Goal: Information Seeking & Learning: Learn about a topic

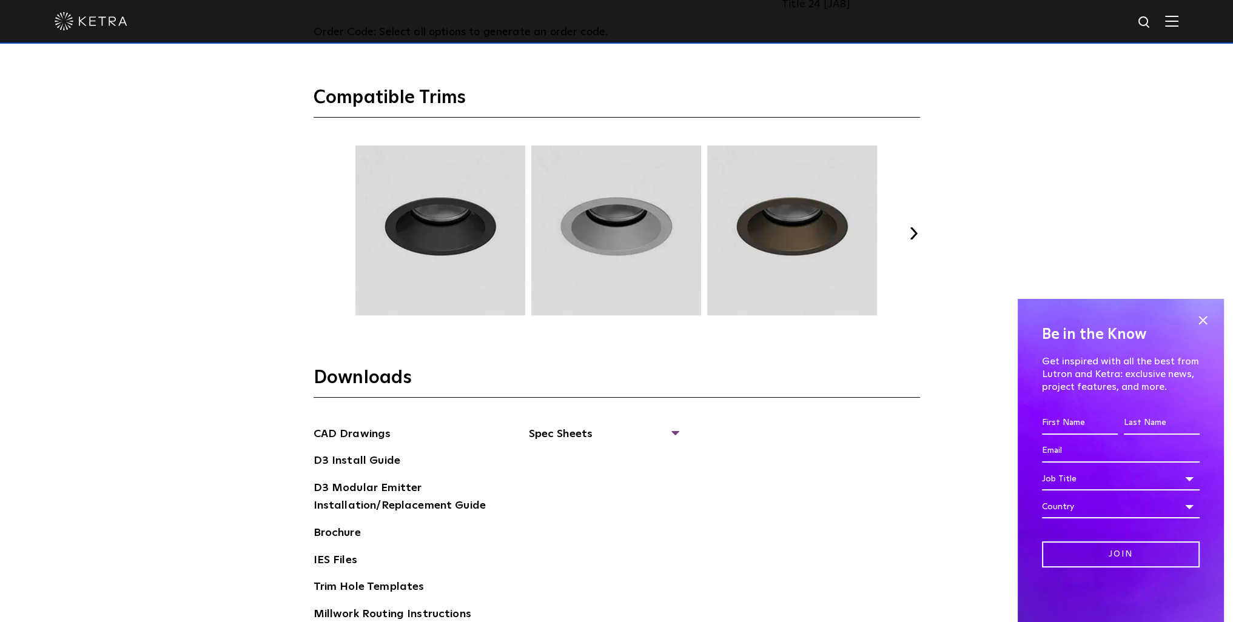
scroll to position [1698, 0]
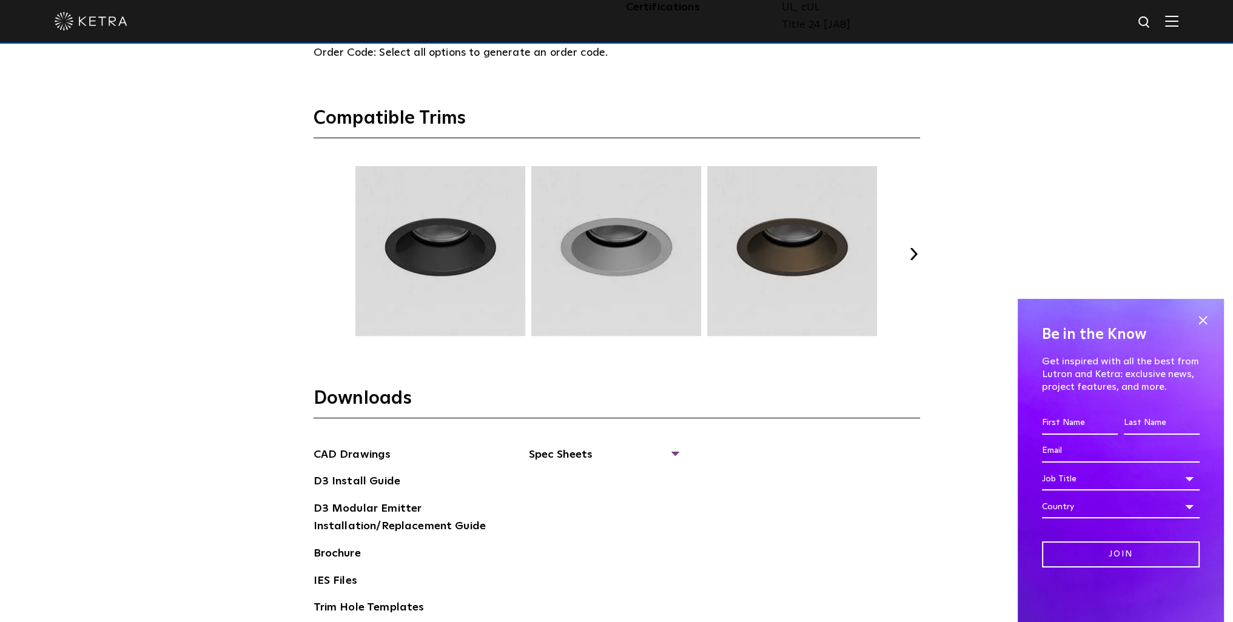
click at [915, 251] on button "Next" at bounding box center [914, 254] width 12 height 12
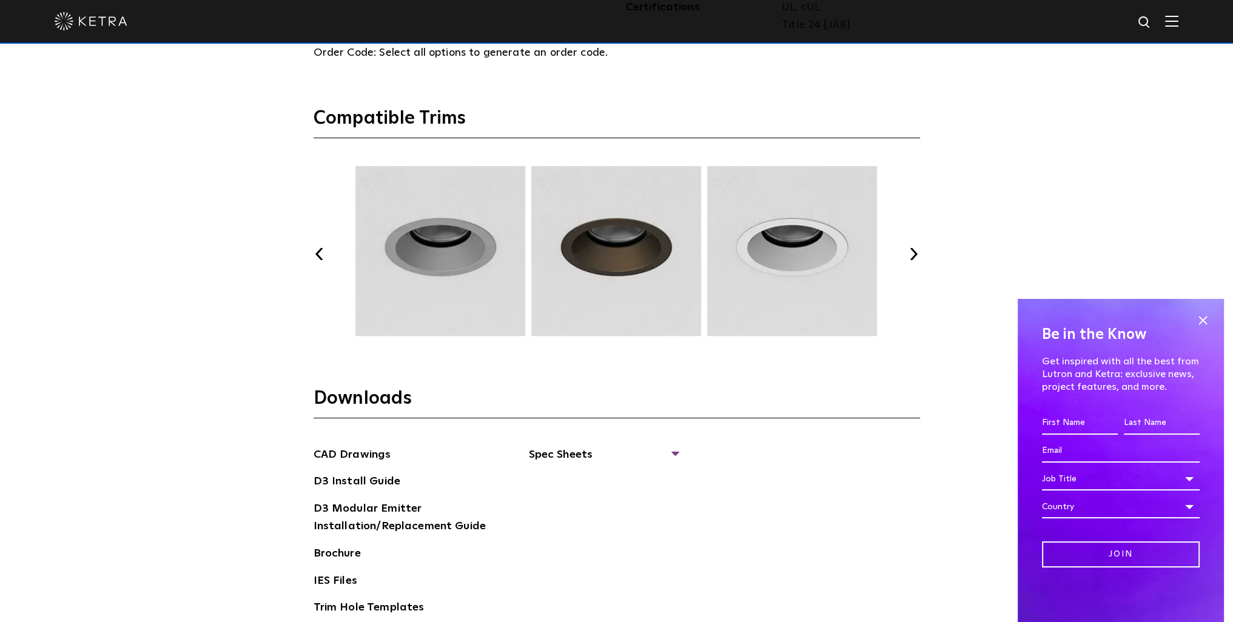
click at [915, 251] on button "Next" at bounding box center [914, 254] width 12 height 12
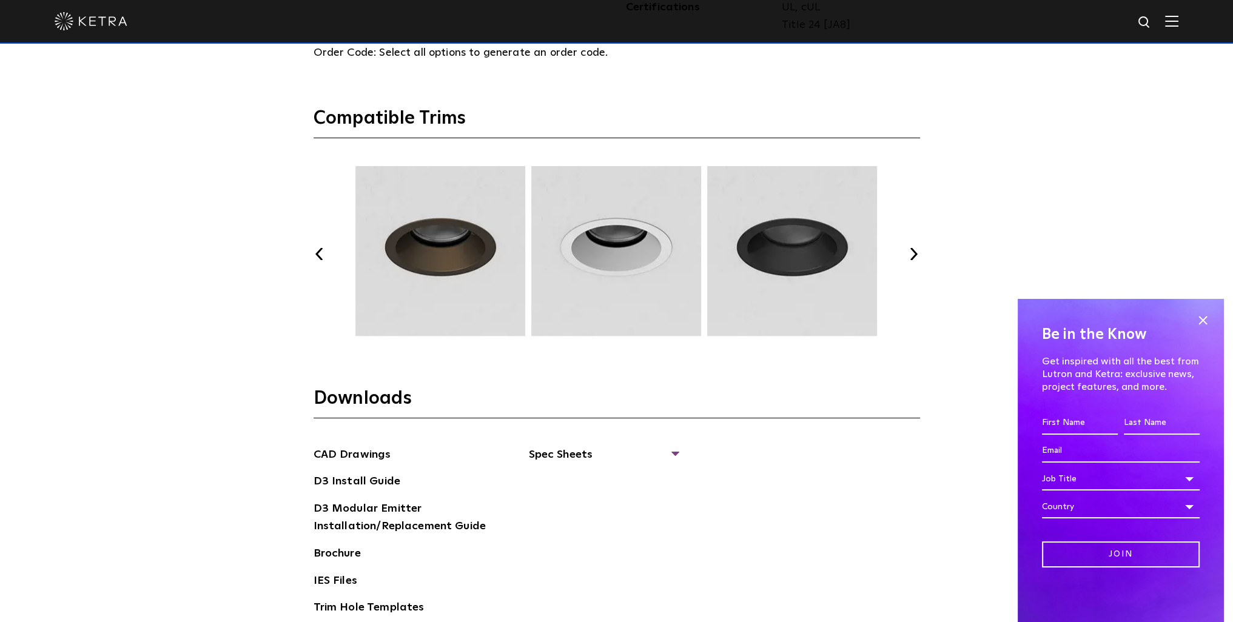
click at [915, 251] on button "Next" at bounding box center [914, 254] width 12 height 12
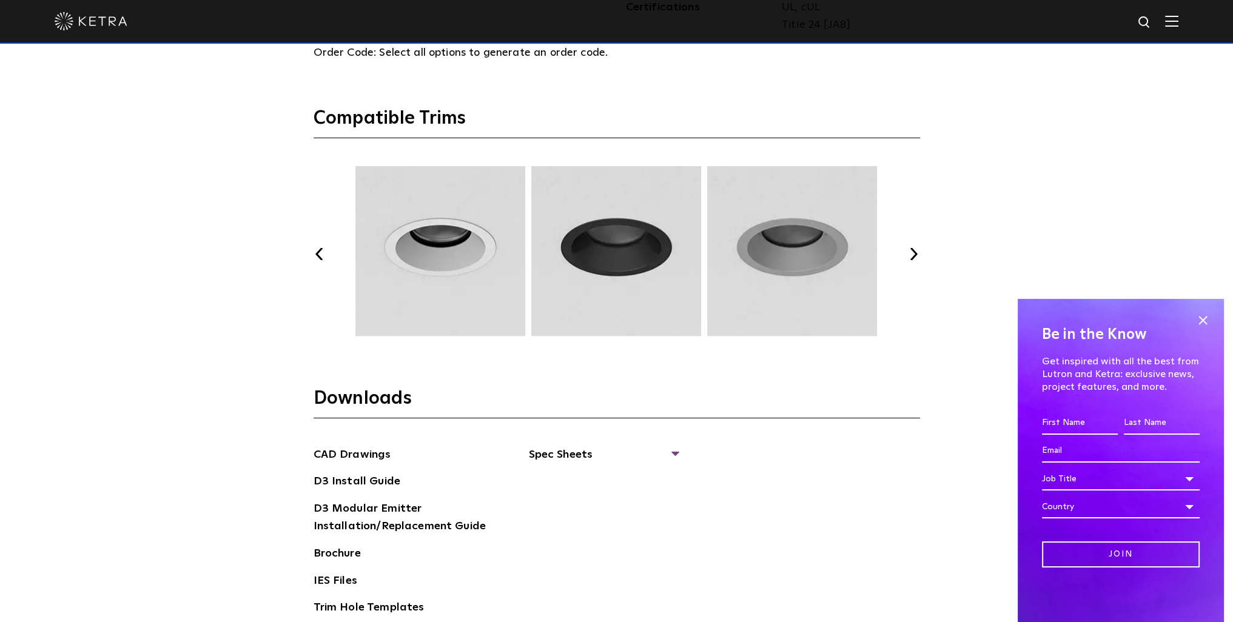
click at [915, 251] on button "Next" at bounding box center [914, 254] width 12 height 12
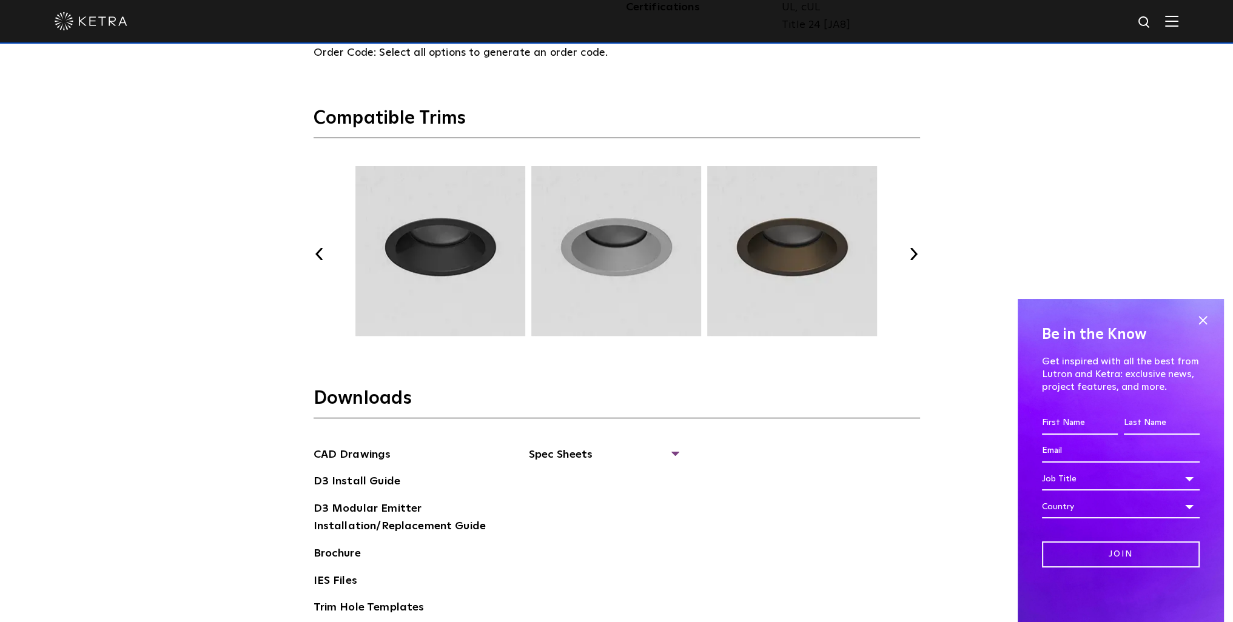
click at [915, 253] on button "Next" at bounding box center [914, 254] width 12 height 12
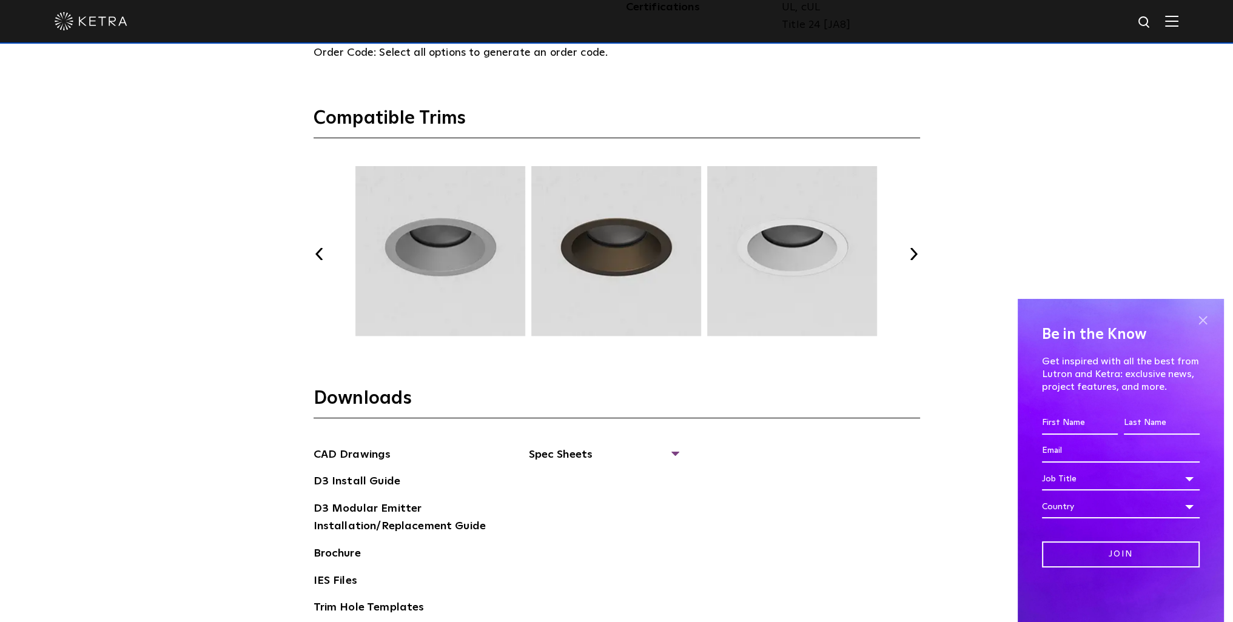
click at [1206, 323] on span at bounding box center [1203, 320] width 18 height 18
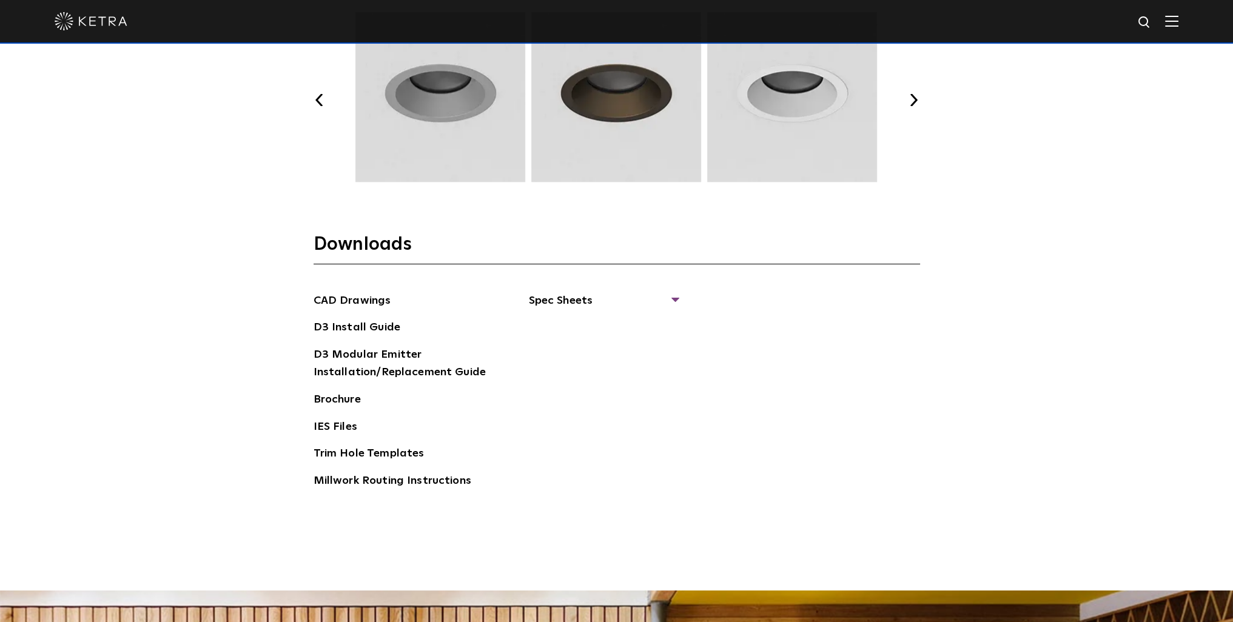
scroll to position [1880, 0]
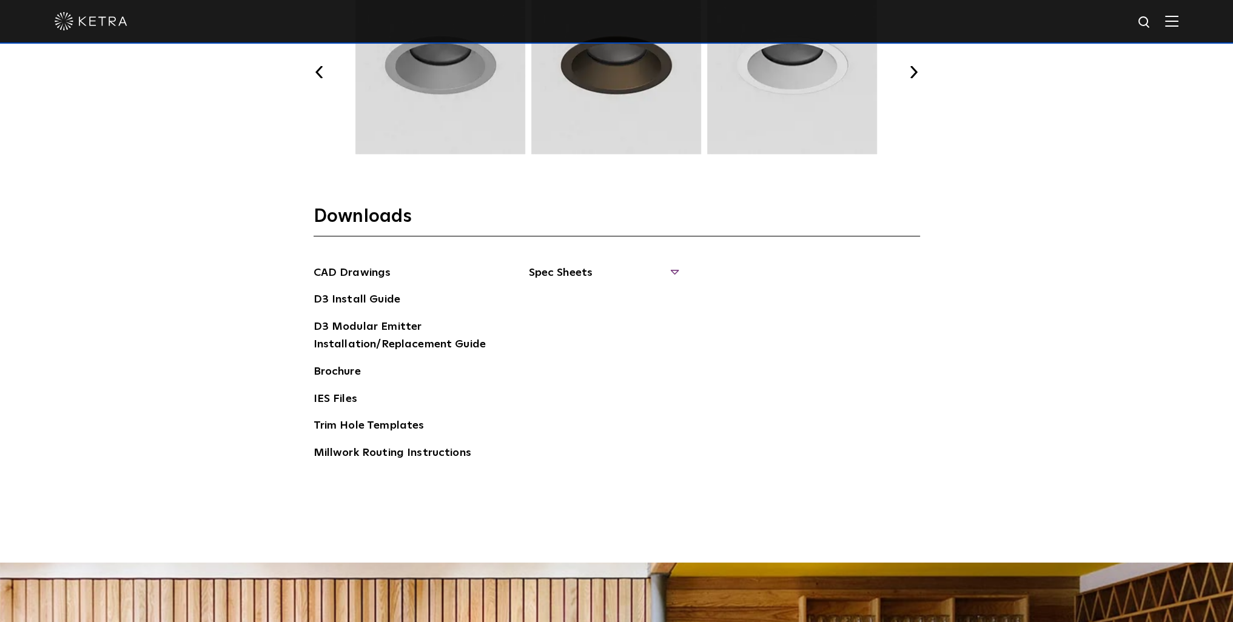
click at [677, 269] on span "Spec Sheets" at bounding box center [603, 277] width 149 height 27
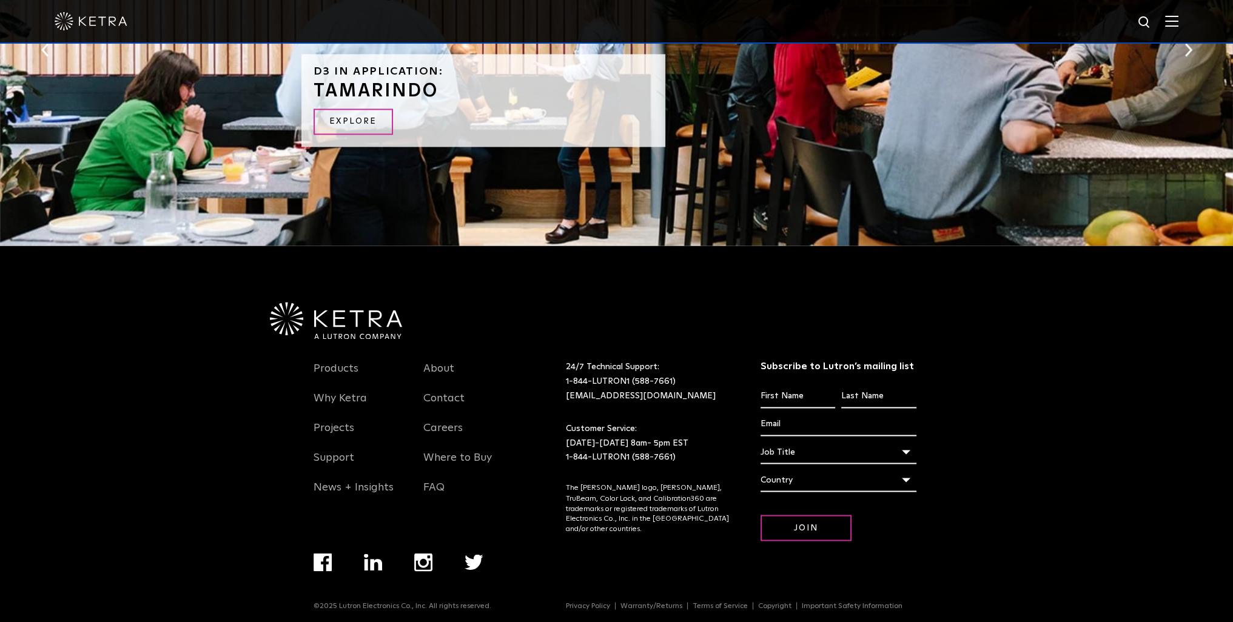
scroll to position [2597, 0]
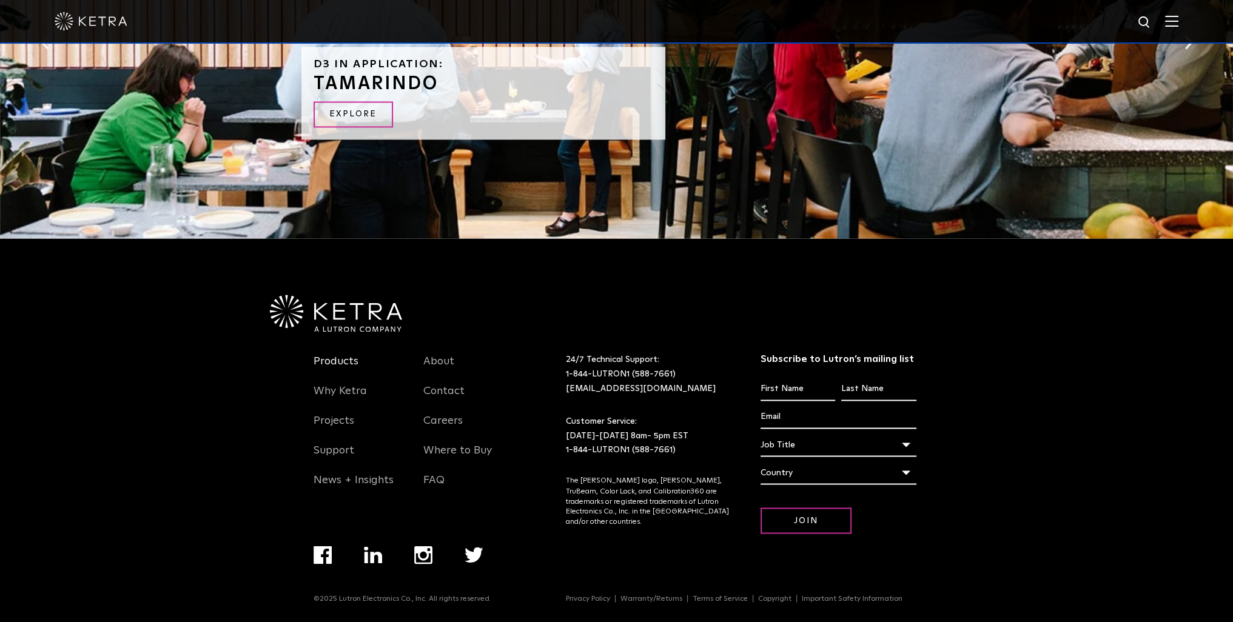
click at [337, 355] on link "Products" at bounding box center [336, 369] width 45 height 28
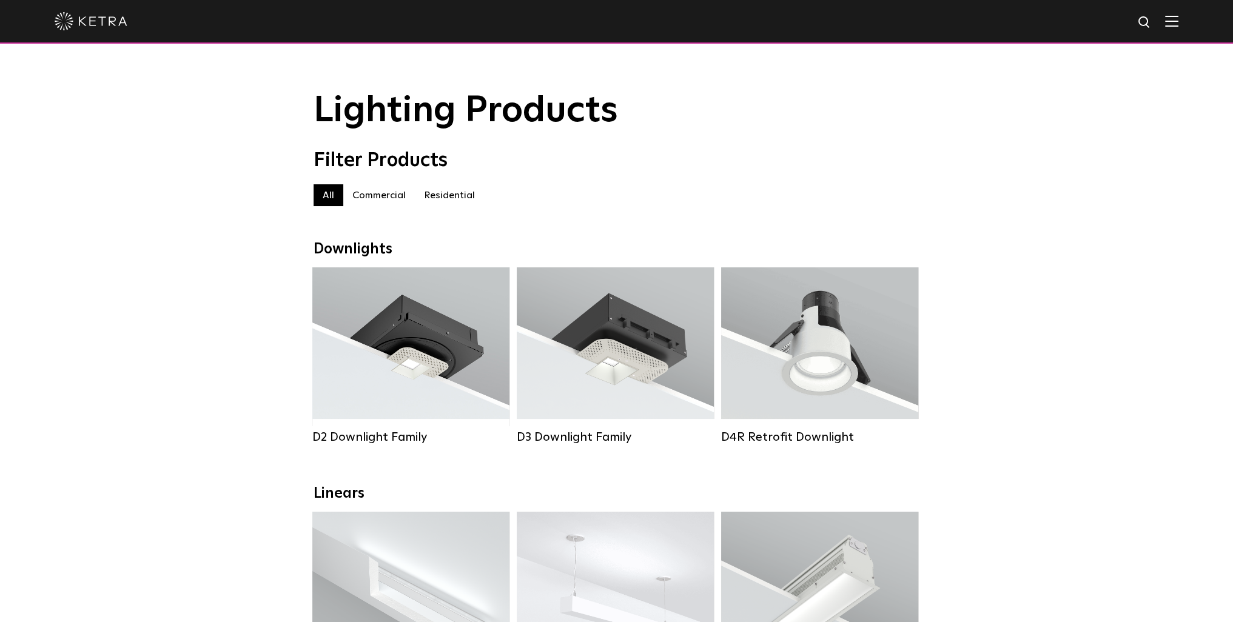
click at [451, 201] on label "Residential" at bounding box center [449, 195] width 69 height 22
